Goal: Information Seeking & Learning: Learn about a topic

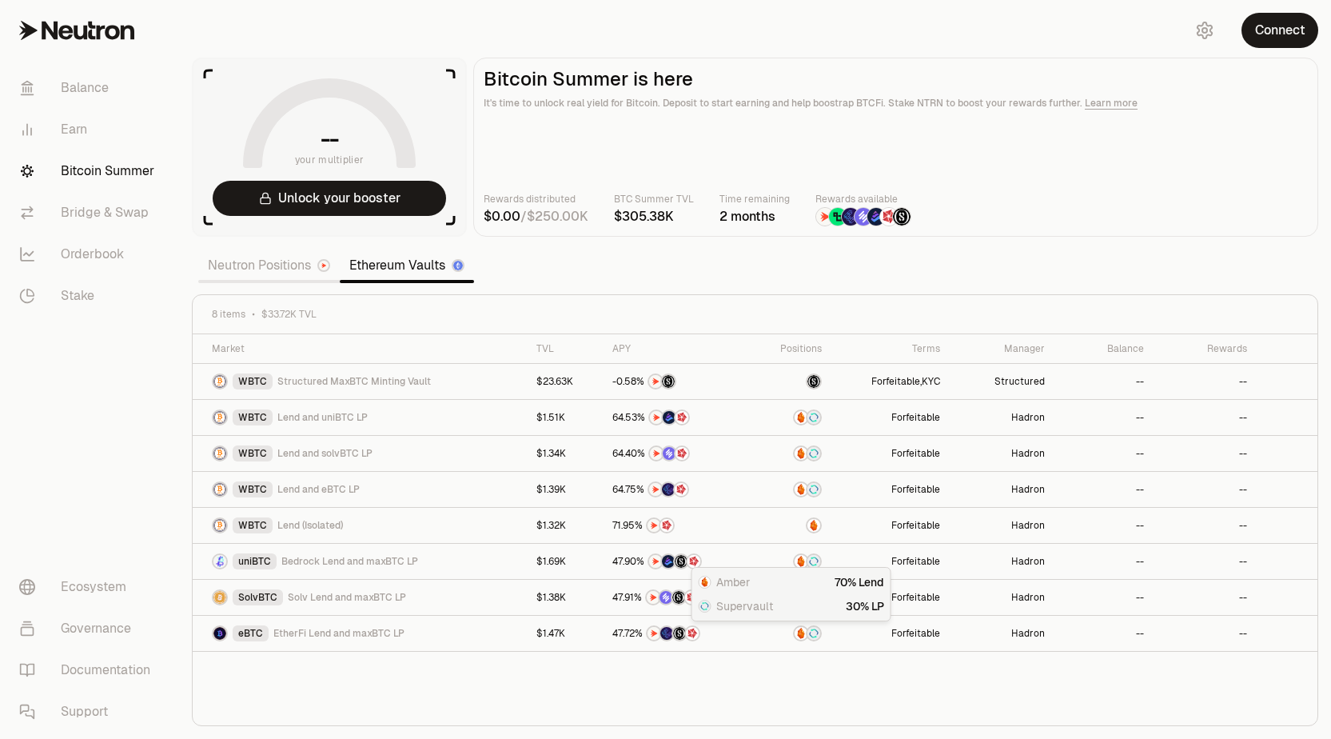
click at [180, 273] on section "-- your multiplier Unlock your booster Bitcoin Summer is here It's time to unlo…" at bounding box center [755, 369] width 1152 height 739
click at [275, 263] on link "Neutron Positions" at bounding box center [269, 265] width 142 height 32
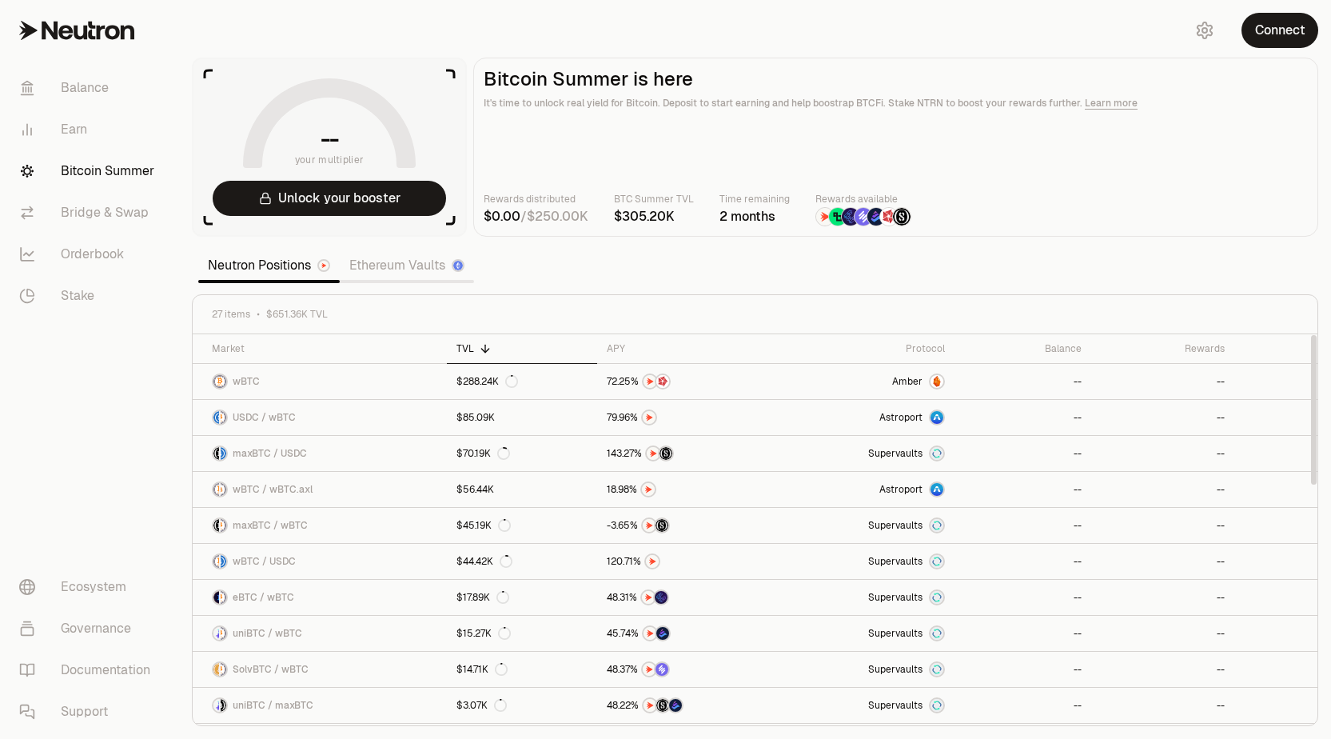
click at [405, 266] on link "Ethereum Vaults" at bounding box center [407, 265] width 134 height 32
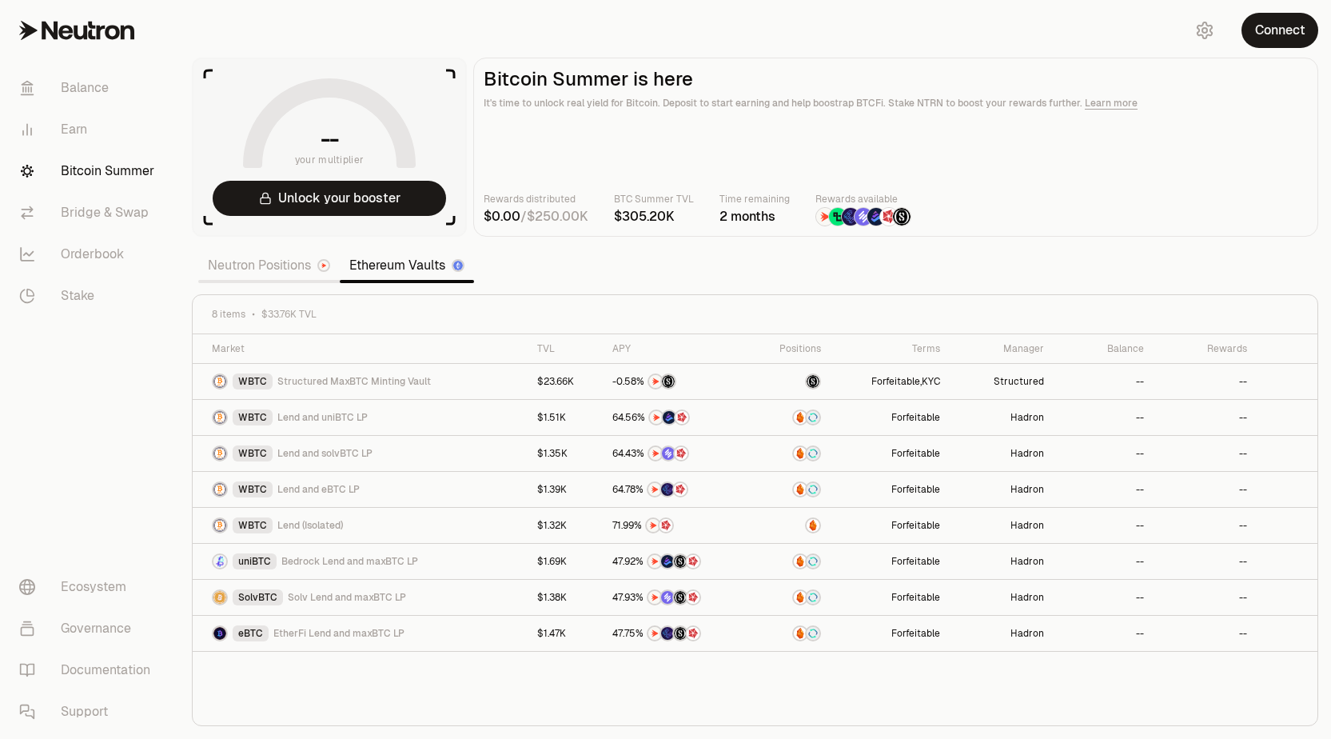
click at [282, 274] on link "Neutron Positions" at bounding box center [269, 265] width 142 height 32
